Goal: Task Accomplishment & Management: Manage account settings

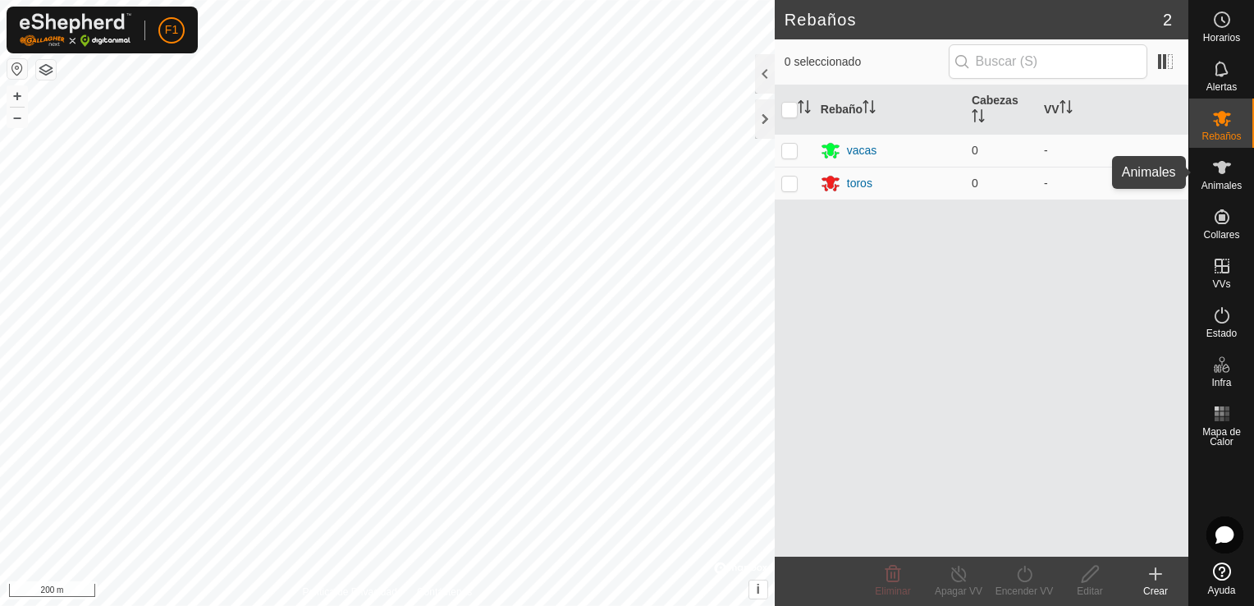
click at [1235, 182] on span "Animales" at bounding box center [1222, 186] width 40 height 10
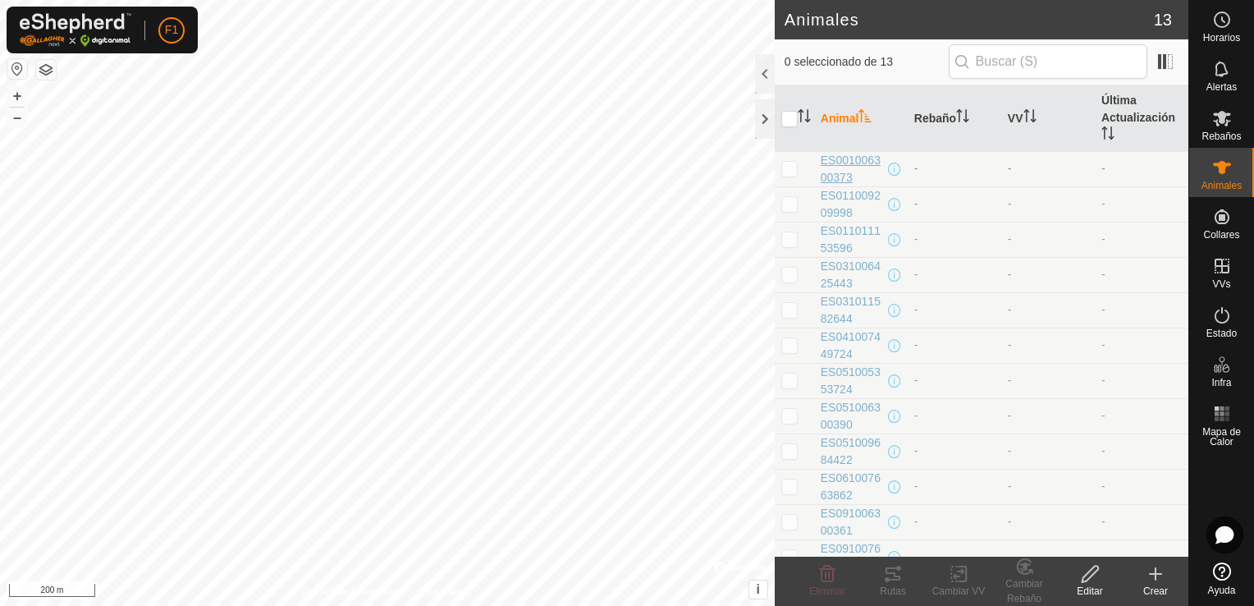
click at [851, 178] on span "ES001006300373" at bounding box center [853, 169] width 64 height 34
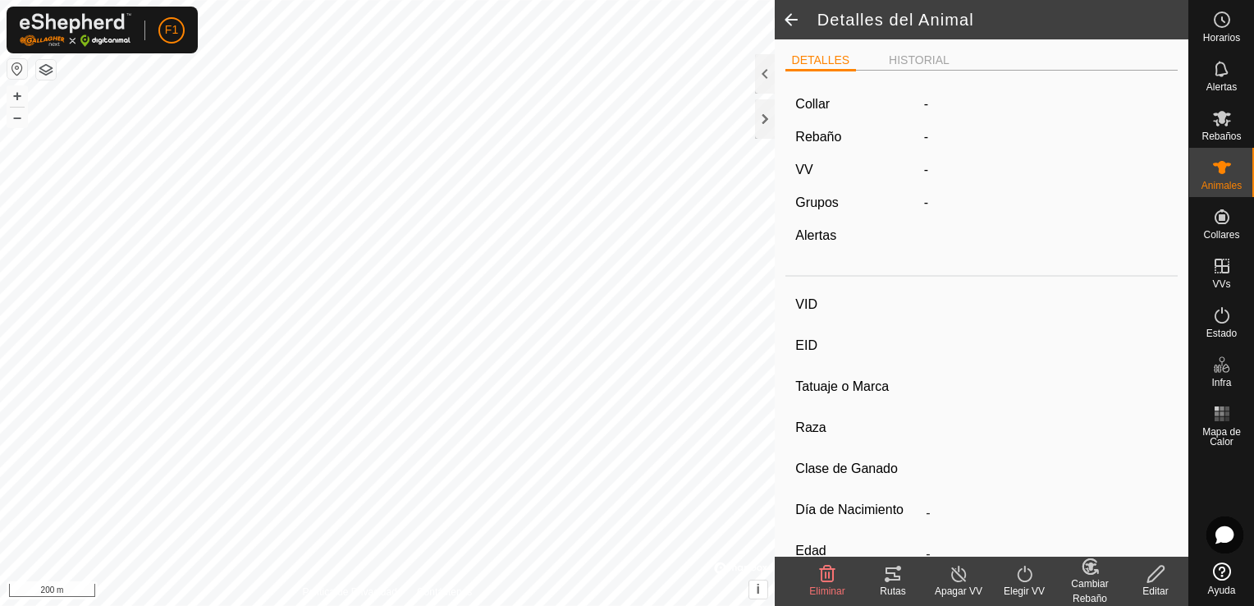
type input "ES001006300373"
type input "-"
type input "Cruzada"
type input "-"
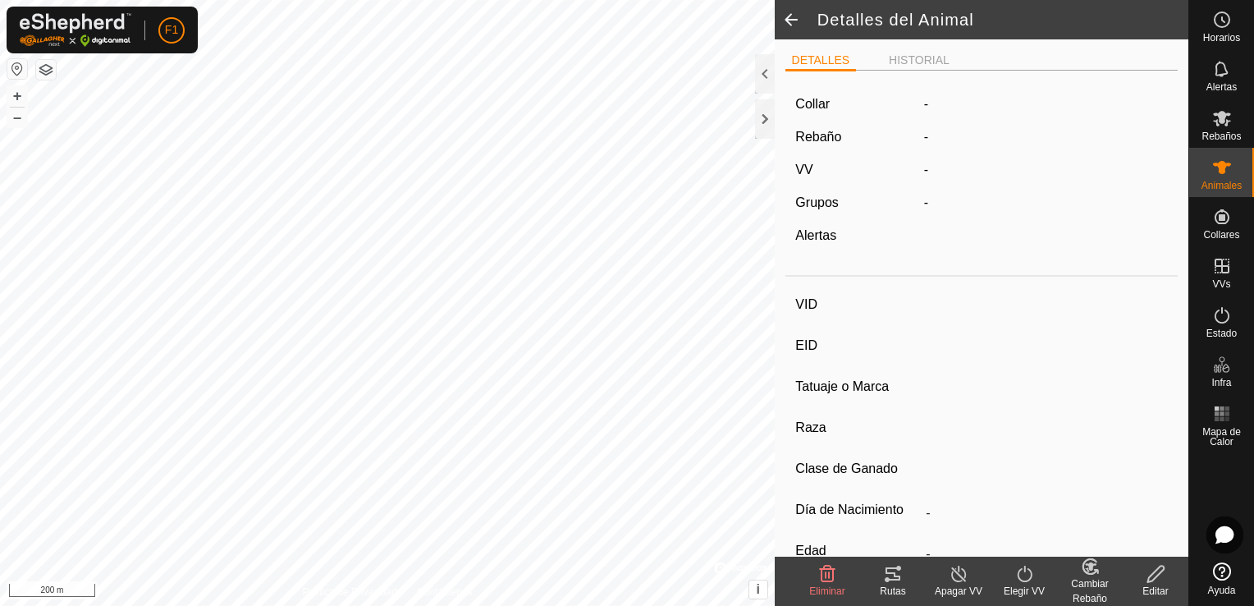
type input "02/2010"
type input "15 years 9 months"
type input "0 kg"
type input "-"
